Goal: Transaction & Acquisition: Book appointment/travel/reservation

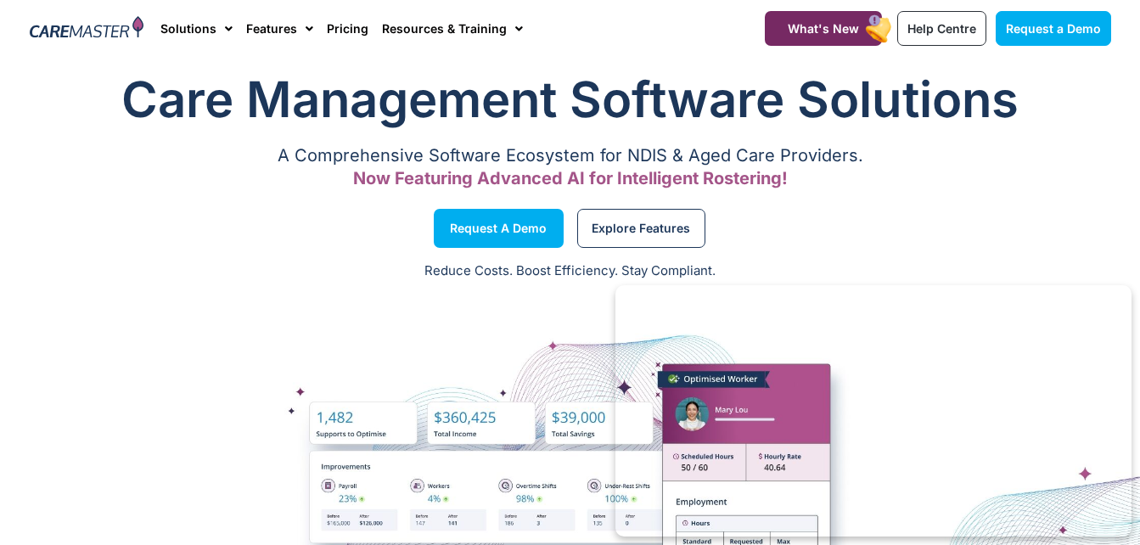
click at [20, 81] on section "Care Management Software Solutions A Comprehensive Software Ecosystem for NDIS …" at bounding box center [570, 131] width 1140 height 148
